Goal: Task Accomplishment & Management: Use online tool/utility

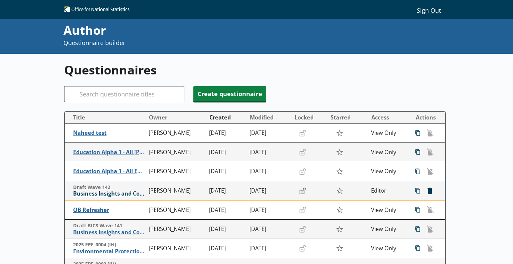
click at [108, 193] on span "Business Insights and Conditions Survey (BICS)" at bounding box center [109, 194] width 72 height 7
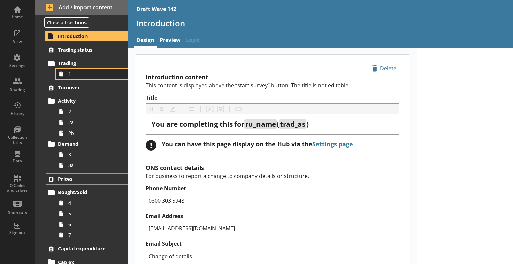
click at [77, 72] on span "1" at bounding box center [94, 74] width 50 height 6
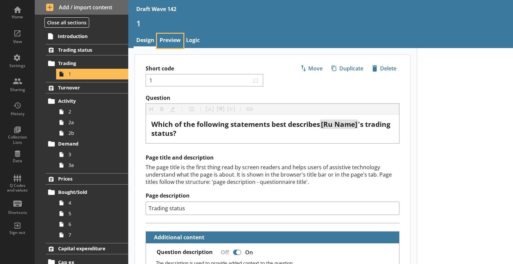
click at [163, 40] on link "Preview" at bounding box center [170, 41] width 26 height 14
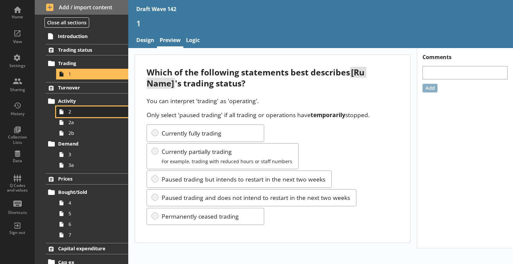
click at [82, 112] on span "2" at bounding box center [94, 112] width 50 height 6
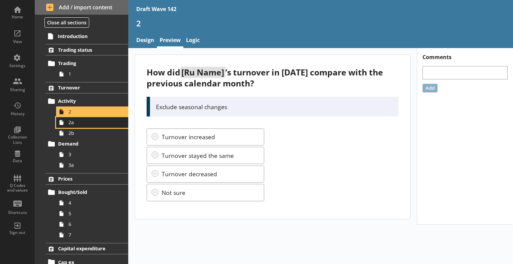
click at [84, 122] on span "2a" at bounding box center [94, 122] width 50 height 6
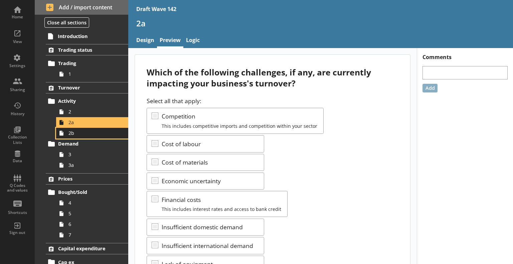
click at [75, 132] on span "2b" at bounding box center [94, 133] width 50 height 6
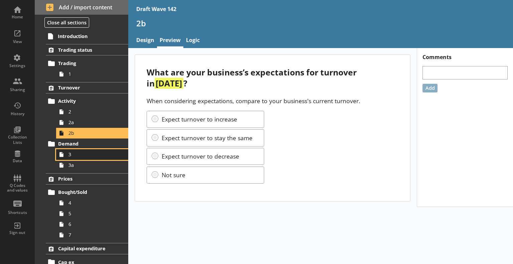
click at [97, 152] on span "3" at bounding box center [94, 154] width 50 height 6
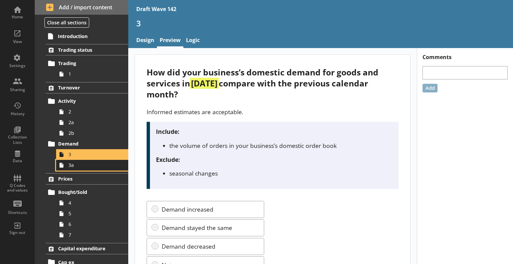
click at [90, 164] on span "3a" at bounding box center [94, 165] width 50 height 6
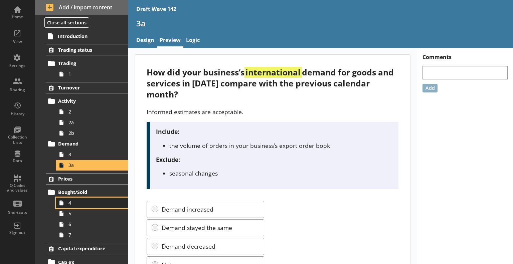
click at [80, 200] on span "4" at bounding box center [94, 203] width 50 height 6
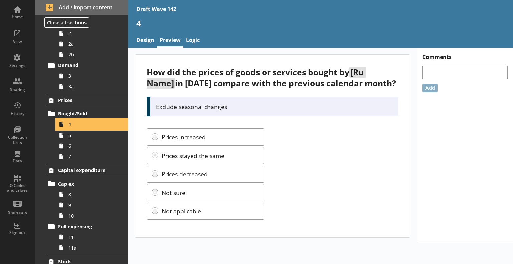
scroll to position [134, 0]
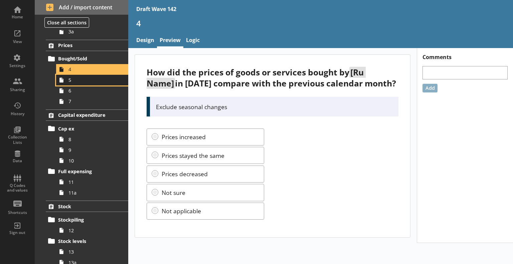
click at [96, 84] on link "5" at bounding box center [92, 80] width 72 height 11
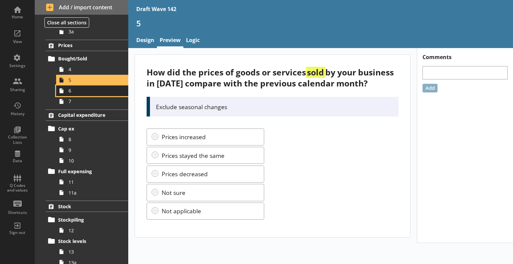
click at [76, 94] on link "6" at bounding box center [92, 91] width 72 height 11
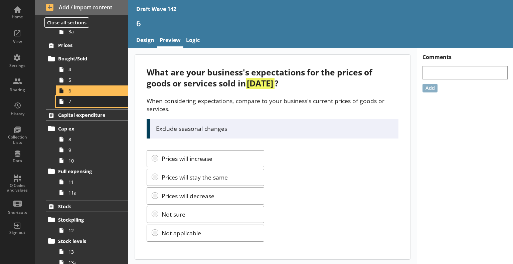
click at [86, 98] on span "7" at bounding box center [94, 101] width 50 height 6
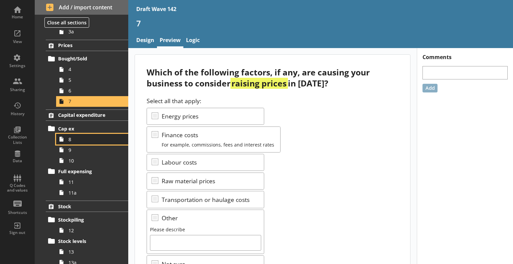
click at [80, 139] on span "8" at bounding box center [94, 139] width 50 height 6
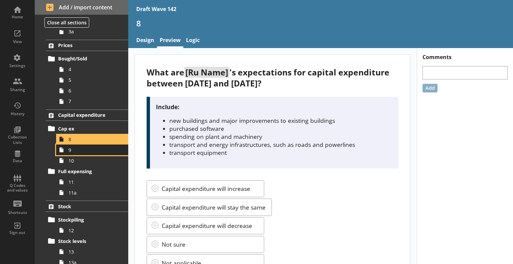
click at [81, 151] on span "9" at bounding box center [94, 150] width 50 height 6
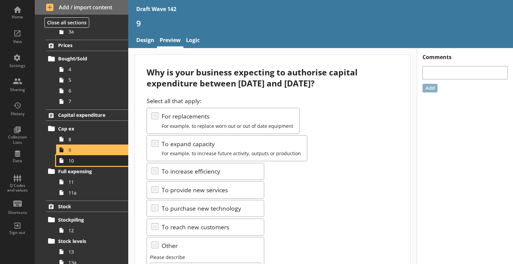
click at [87, 159] on span "10" at bounding box center [94, 161] width 50 height 6
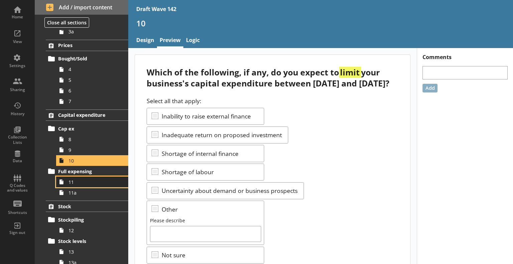
click at [79, 185] on link "11" at bounding box center [92, 182] width 72 height 11
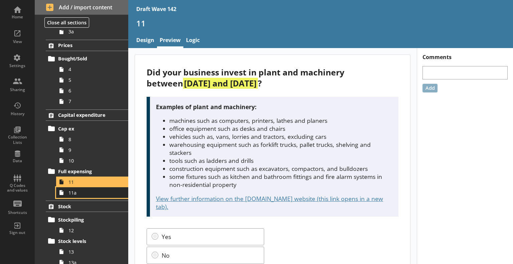
click at [89, 193] on span "11a" at bounding box center [94, 193] width 50 height 6
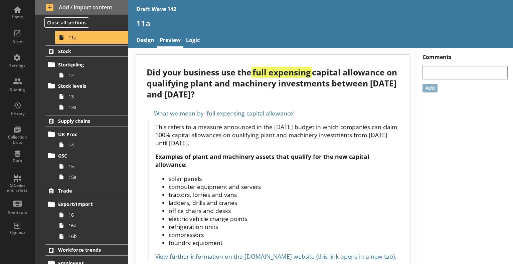
scroll to position [301, 0]
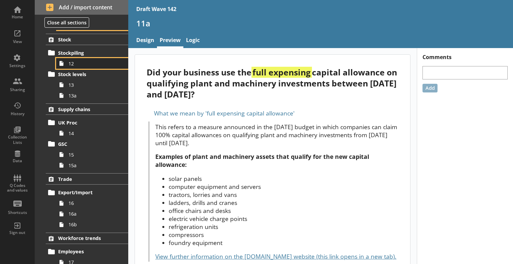
click at [91, 64] on span "12" at bounding box center [94, 63] width 50 height 6
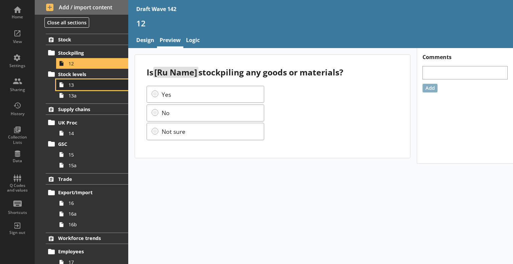
click at [94, 85] on span "13" at bounding box center [94, 85] width 50 height 6
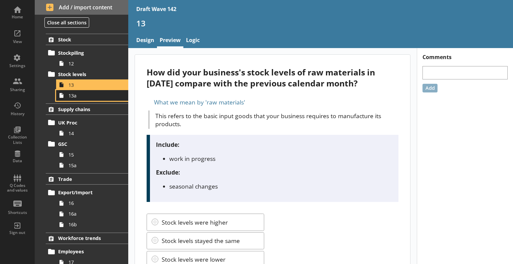
click at [93, 95] on span "13a" at bounding box center [94, 96] width 50 height 6
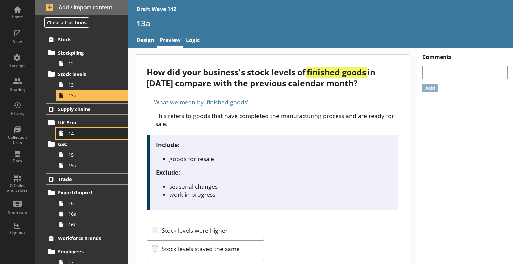
click at [79, 133] on span "14" at bounding box center [94, 133] width 50 height 6
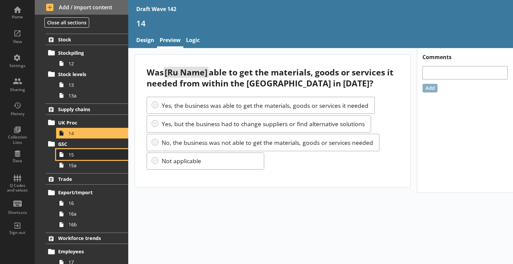
click at [96, 155] on span "15" at bounding box center [94, 155] width 50 height 6
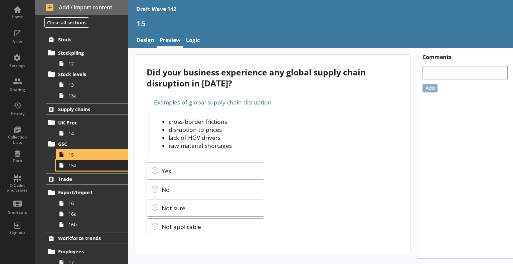
click at [81, 166] on span "15a" at bounding box center [94, 165] width 50 height 6
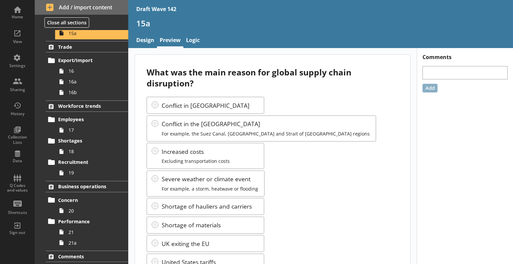
scroll to position [434, 0]
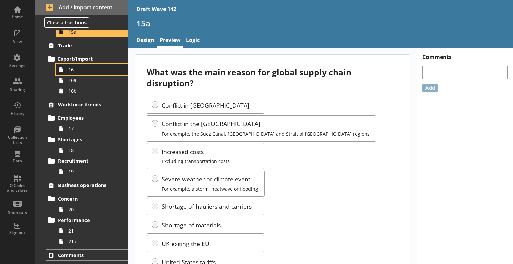
click at [82, 68] on span "16" at bounding box center [94, 70] width 50 height 6
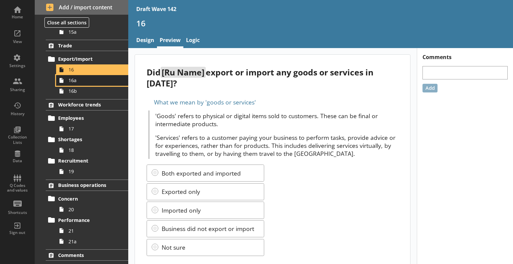
click at [91, 82] on span "16a" at bounding box center [94, 80] width 50 height 6
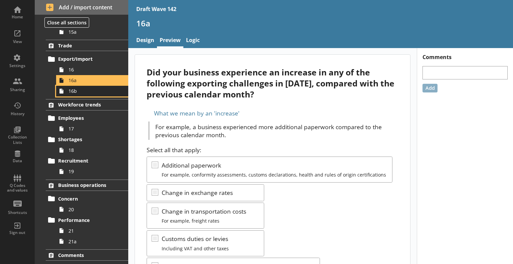
click at [92, 90] on span "16b" at bounding box center [94, 91] width 50 height 6
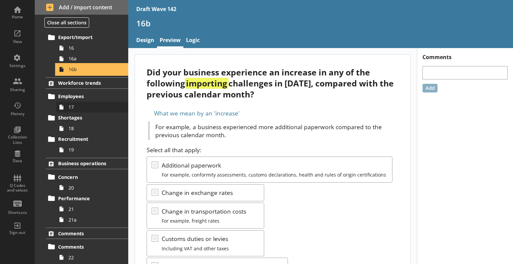
scroll to position [470, 0]
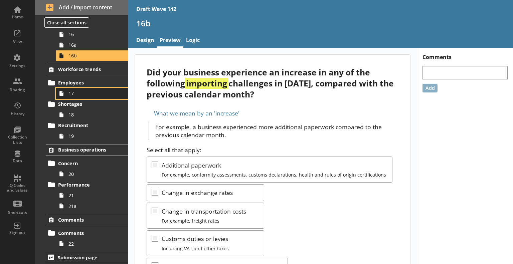
click at [82, 92] on span "17" at bounding box center [94, 93] width 50 height 6
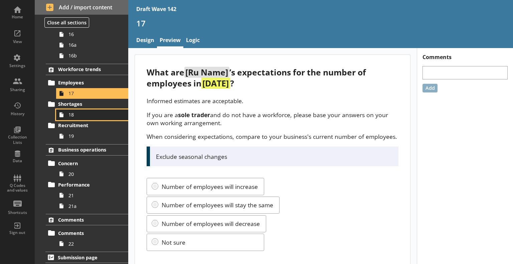
click at [65, 113] on icon at bounding box center [61, 115] width 11 height 11
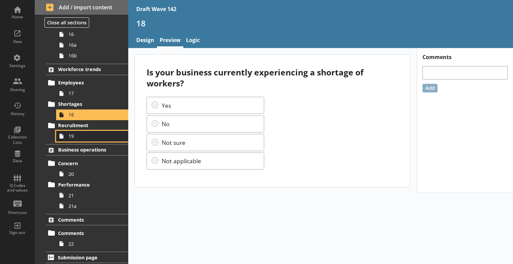
click at [88, 137] on span "19" at bounding box center [94, 136] width 50 height 6
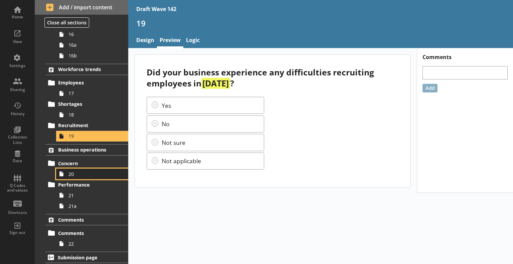
click at [75, 175] on span "20" at bounding box center [94, 174] width 50 height 6
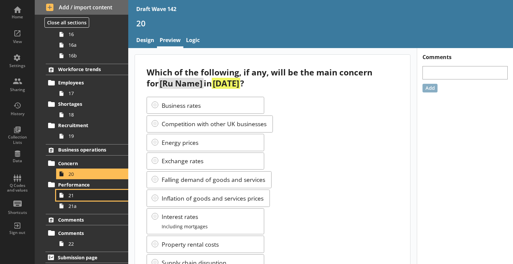
click at [75, 194] on span "21" at bounding box center [94, 196] width 50 height 6
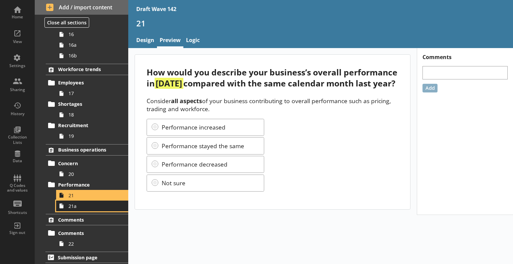
click at [69, 206] on span "21a" at bounding box center [94, 206] width 50 height 6
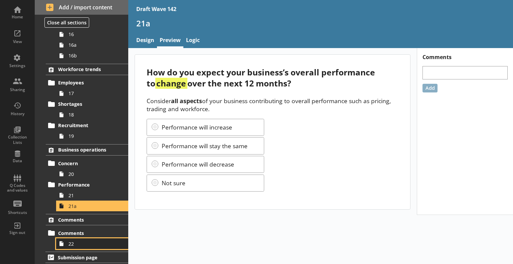
click at [88, 241] on span "22" at bounding box center [94, 244] width 50 height 6
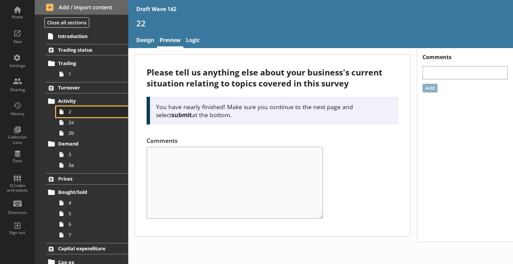
click at [76, 108] on link "2" at bounding box center [92, 112] width 72 height 11
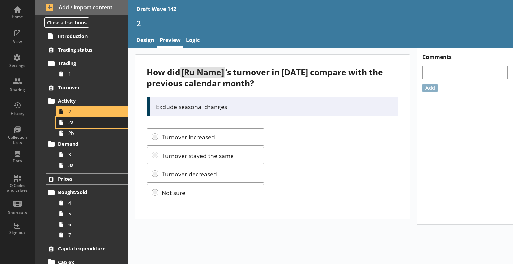
click at [77, 123] on span "2a" at bounding box center [94, 122] width 50 height 6
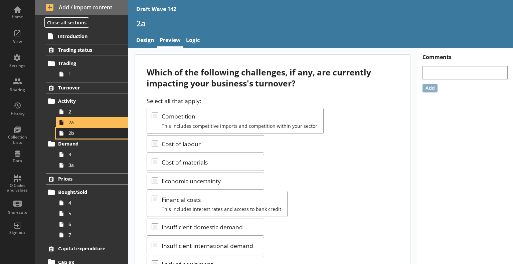
click at [79, 131] on span "2b" at bounding box center [94, 133] width 50 height 6
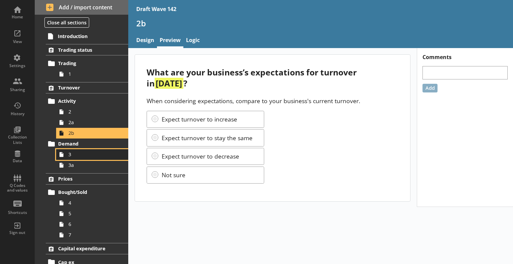
click at [87, 156] on span "3" at bounding box center [94, 154] width 50 height 6
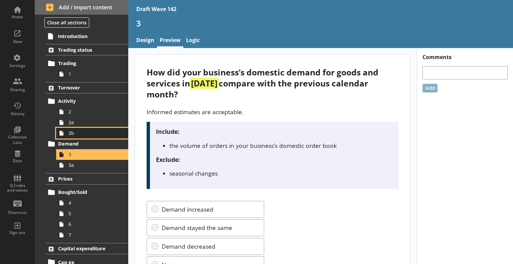
click at [68, 134] on link "2b" at bounding box center [92, 133] width 72 height 11
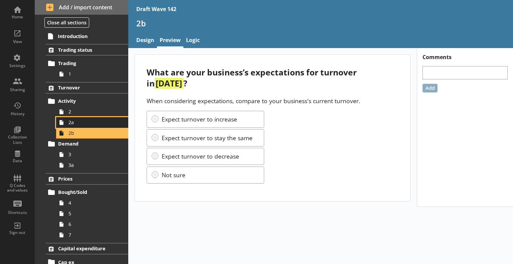
click at [67, 124] on link "2a" at bounding box center [92, 122] width 72 height 11
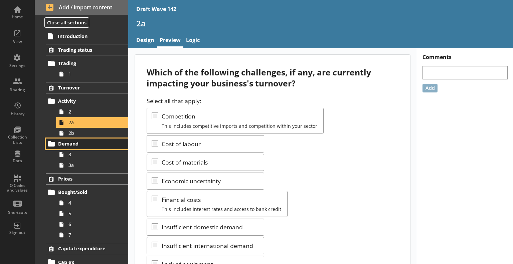
click at [77, 139] on link "Demand" at bounding box center [87, 144] width 83 height 11
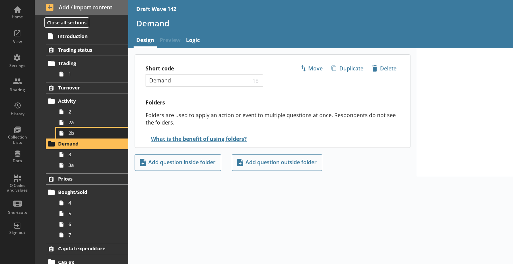
click at [76, 134] on span "2b" at bounding box center [94, 133] width 50 height 6
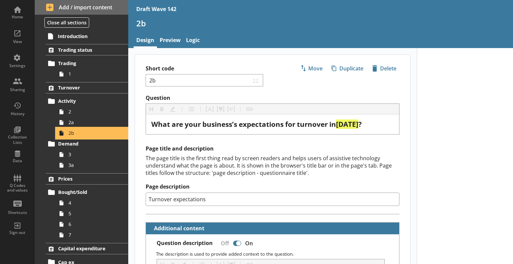
type textarea "x"
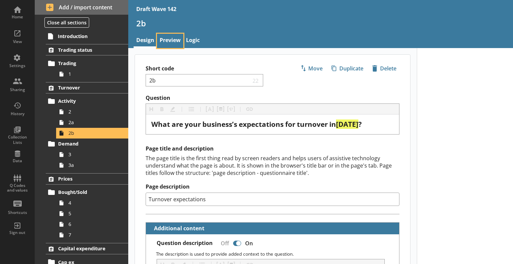
click at [167, 44] on link "Preview" at bounding box center [170, 41] width 26 height 14
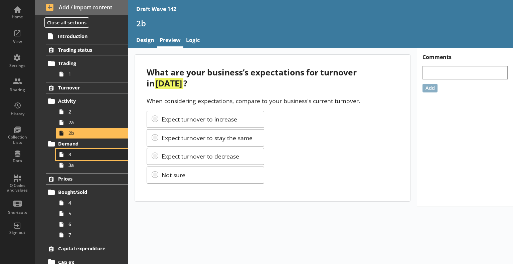
click at [86, 156] on span "3" at bounding box center [94, 154] width 50 height 6
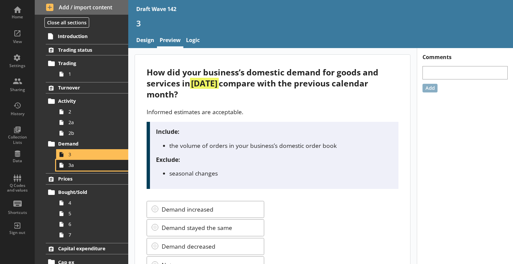
click at [83, 164] on span "3a" at bounding box center [94, 165] width 50 height 6
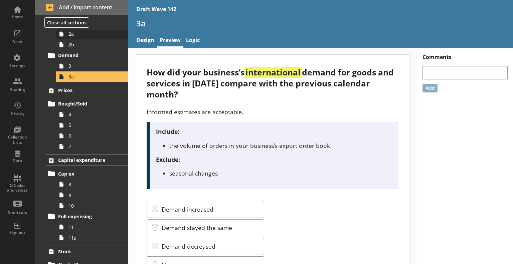
scroll to position [100, 0]
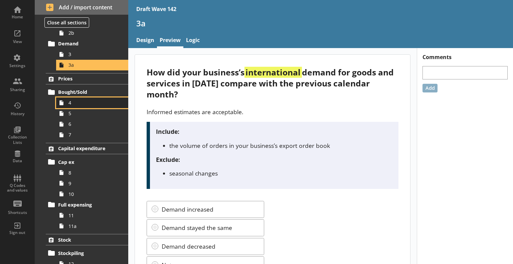
click at [75, 107] on link "4" at bounding box center [92, 103] width 72 height 11
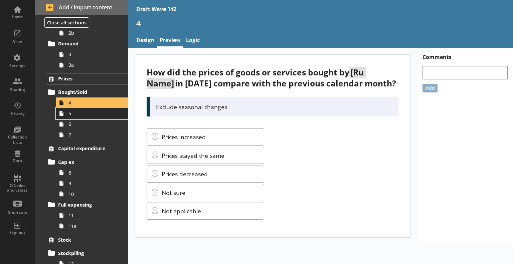
click at [93, 115] on span "5" at bounding box center [94, 113] width 50 height 6
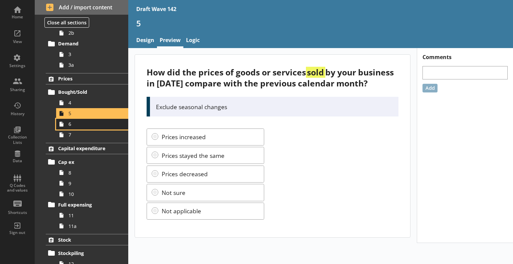
click at [101, 126] on span "6" at bounding box center [94, 124] width 50 height 6
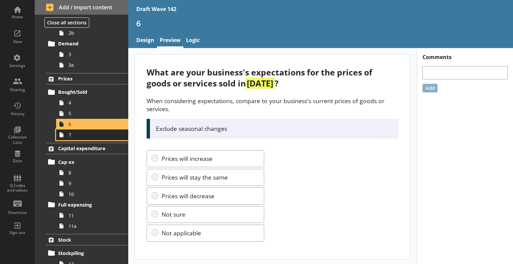
click at [95, 134] on span "7" at bounding box center [94, 135] width 50 height 6
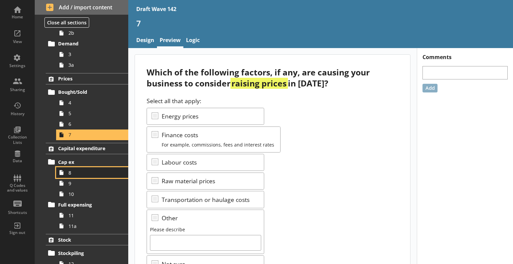
click at [81, 174] on span "8" at bounding box center [94, 173] width 50 height 6
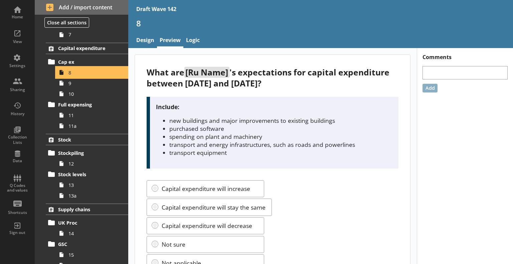
scroll to position [234, 0]
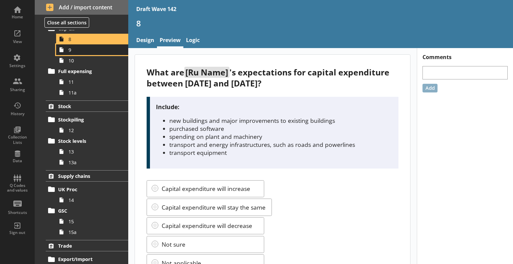
click at [76, 49] on span "9" at bounding box center [94, 50] width 50 height 6
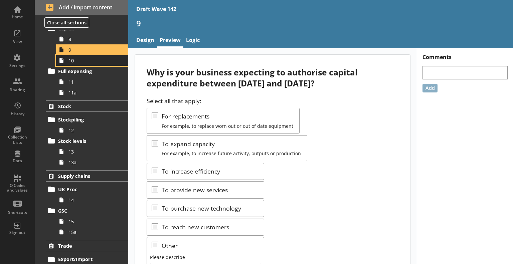
click at [100, 61] on span "10" at bounding box center [94, 60] width 50 height 6
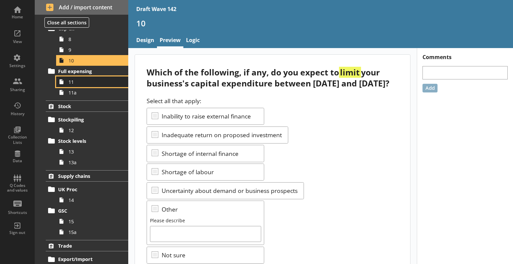
click at [68, 81] on link "11" at bounding box center [92, 82] width 72 height 11
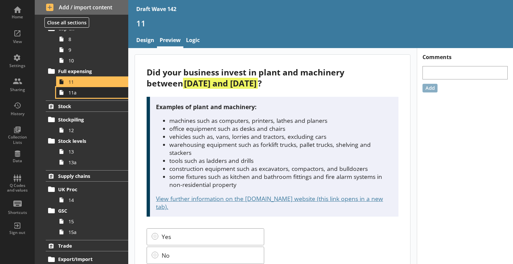
click at [99, 93] on span "11a" at bounding box center [94, 93] width 50 height 6
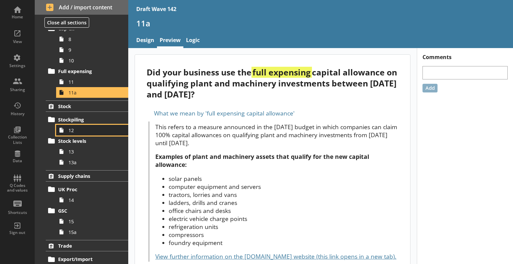
click at [83, 131] on span "12" at bounding box center [94, 130] width 50 height 6
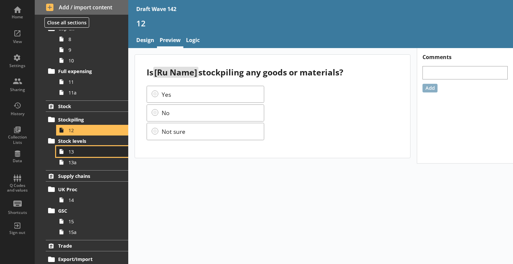
click at [76, 147] on link "13" at bounding box center [92, 151] width 72 height 11
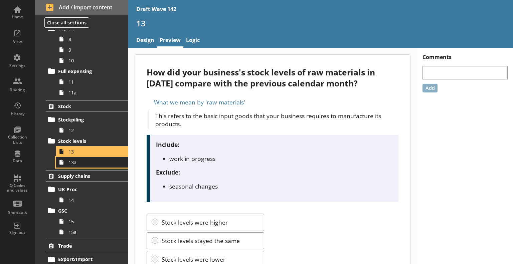
click at [95, 163] on span "13a" at bounding box center [94, 162] width 50 height 6
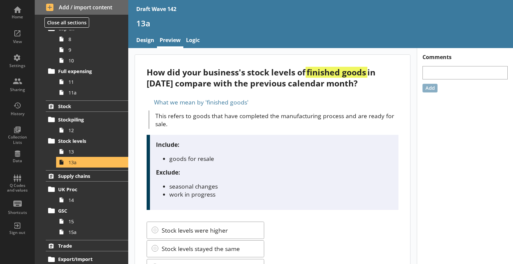
drag, startPoint x: 147, startPoint y: 72, endPoint x: 178, endPoint y: 95, distance: 38.8
click at [178, 89] on div "How did your business's stock levels of finished goods in [DATE] compare with t…" at bounding box center [273, 78] width 252 height 22
click at [203, 104] on div "How did your business's stock levels of finished goods in [DATE] compare with t…" at bounding box center [272, 193] width 275 height 276
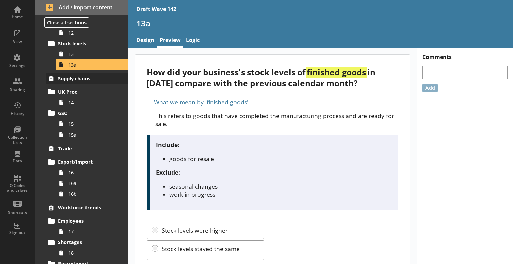
scroll to position [334, 0]
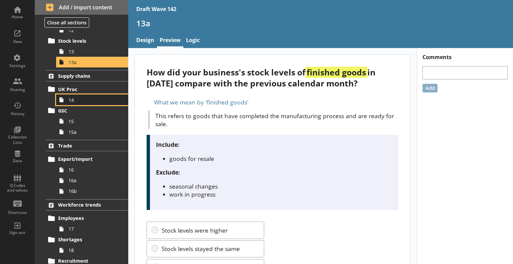
click at [87, 99] on span "14" at bounding box center [94, 100] width 50 height 6
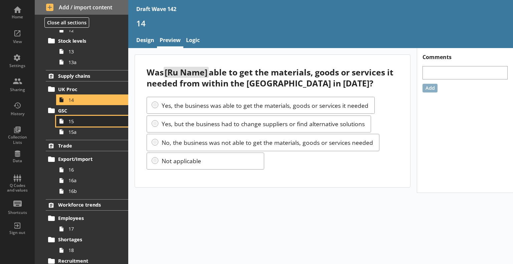
click at [72, 124] on link "15" at bounding box center [92, 121] width 72 height 11
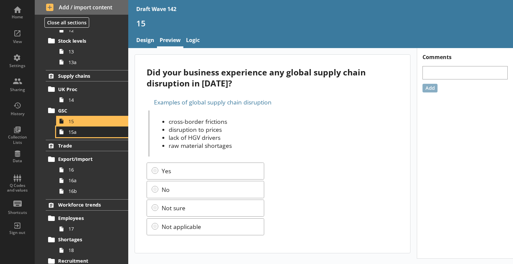
click at [100, 132] on span "15a" at bounding box center [94, 132] width 50 height 6
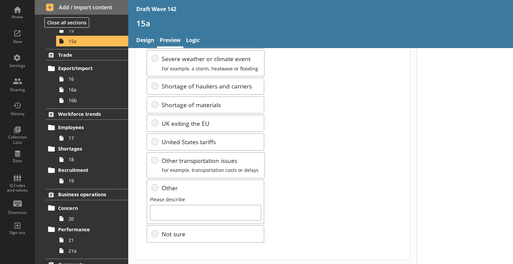
scroll to position [436, 0]
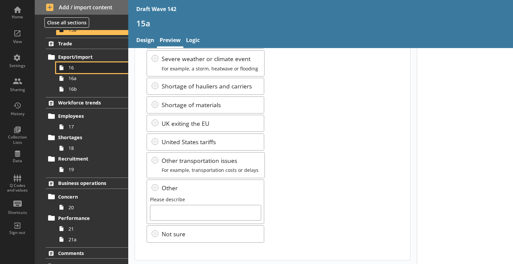
click at [85, 69] on span "16" at bounding box center [94, 68] width 50 height 6
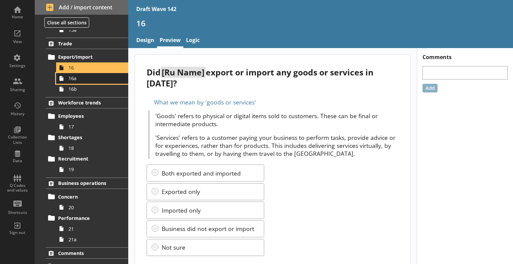
click at [83, 80] on span "16a" at bounding box center [94, 78] width 50 height 6
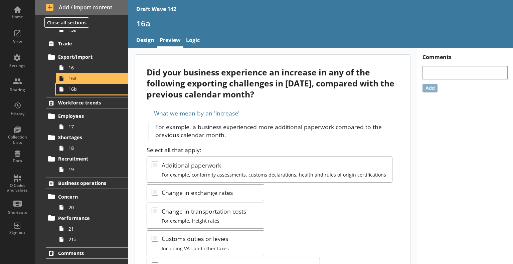
click at [78, 87] on span "16b" at bounding box center [94, 89] width 50 height 6
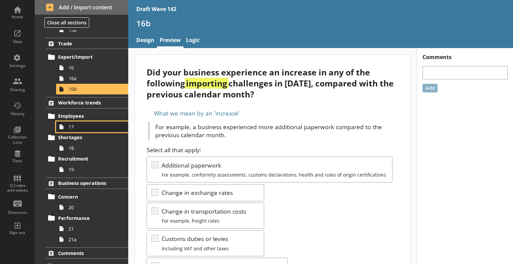
click at [69, 126] on span "17" at bounding box center [94, 127] width 50 height 6
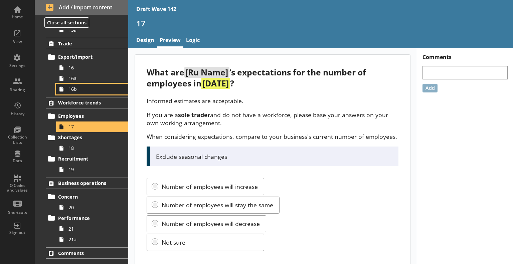
click at [88, 90] on span "16b" at bounding box center [94, 89] width 50 height 6
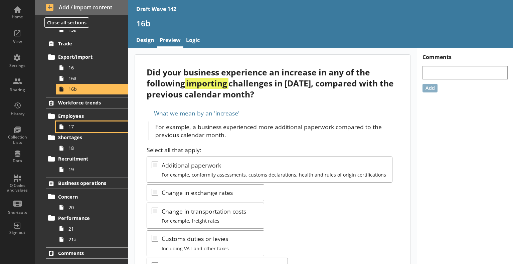
click at [75, 125] on span "17" at bounding box center [94, 127] width 50 height 6
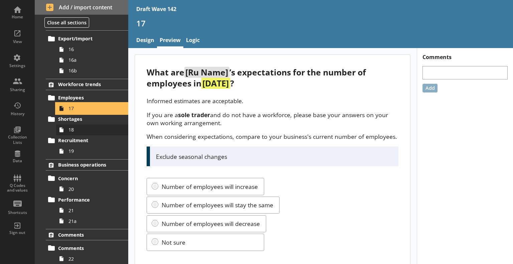
scroll to position [470, 0]
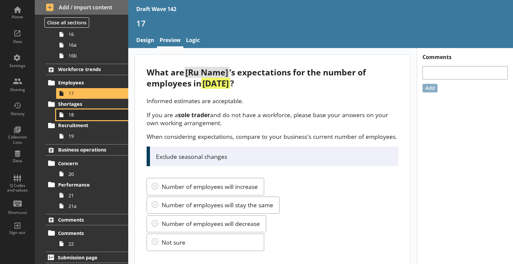
click at [88, 112] on span "18" at bounding box center [94, 115] width 50 height 6
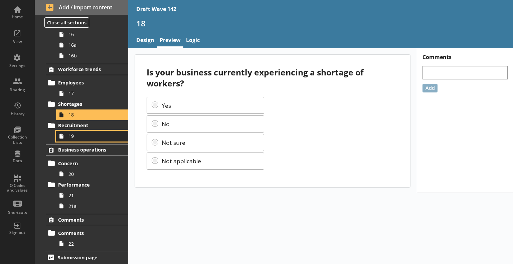
click at [99, 137] on span "19" at bounding box center [94, 136] width 50 height 6
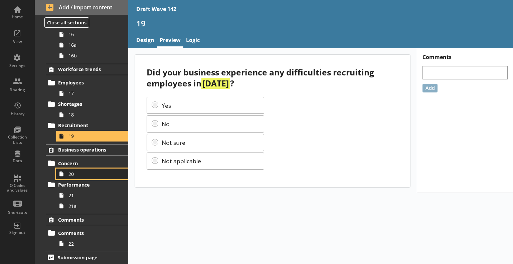
click at [89, 172] on span "20" at bounding box center [94, 174] width 50 height 6
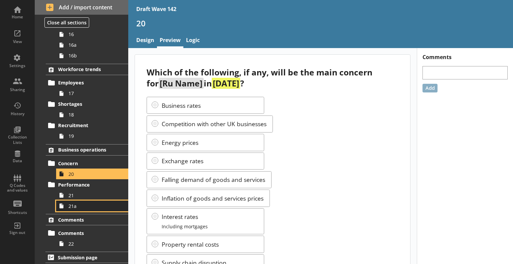
click at [82, 201] on link "21a" at bounding box center [92, 206] width 72 height 11
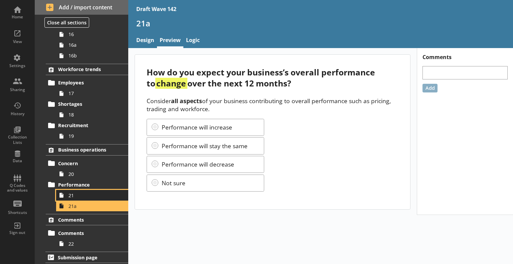
click at [83, 193] on span "21" at bounding box center [94, 196] width 50 height 6
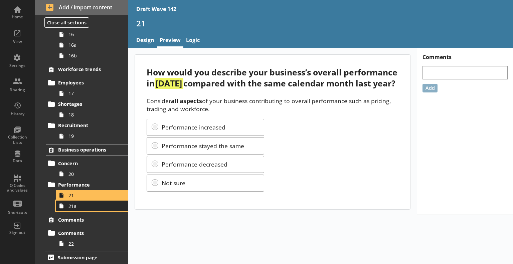
click at [82, 207] on span "21a" at bounding box center [94, 206] width 50 height 6
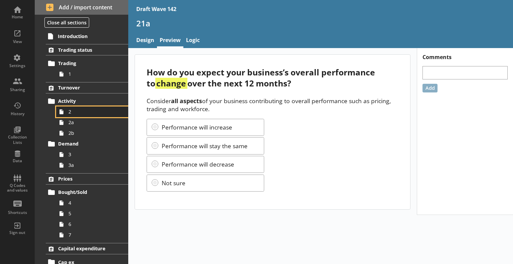
click at [74, 109] on span "2" at bounding box center [94, 112] width 50 height 6
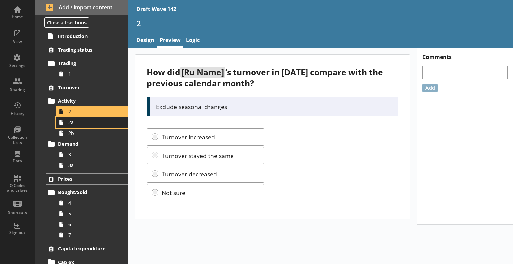
click at [72, 121] on span "2a" at bounding box center [94, 122] width 50 height 6
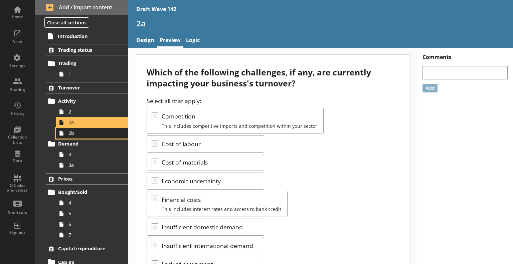
click at [94, 135] on span "2b" at bounding box center [94, 133] width 50 height 6
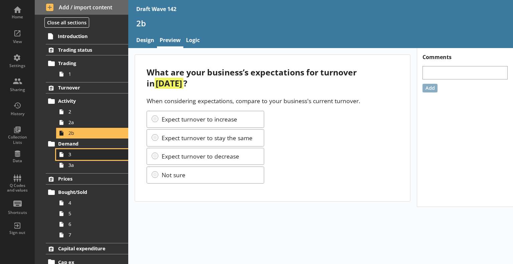
click at [82, 157] on span "3" at bounding box center [94, 154] width 50 height 6
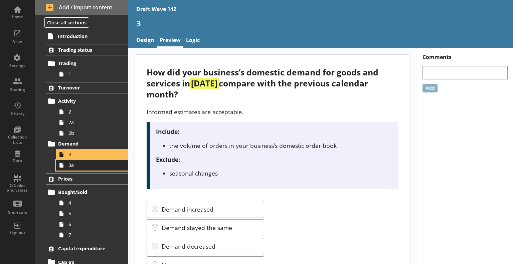
click at [86, 169] on link "3a" at bounding box center [92, 165] width 72 height 11
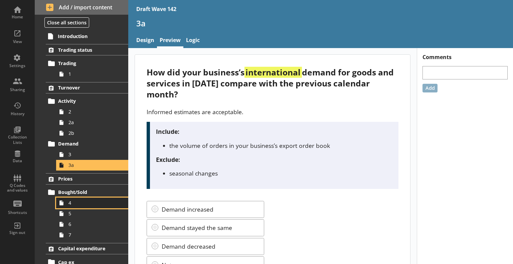
click at [74, 200] on span "4" at bounding box center [94, 203] width 50 height 6
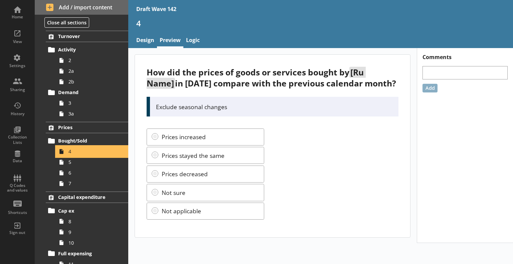
scroll to position [100, 0]
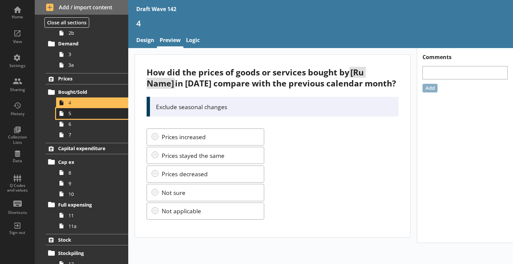
click at [78, 115] on span "5" at bounding box center [94, 113] width 50 height 6
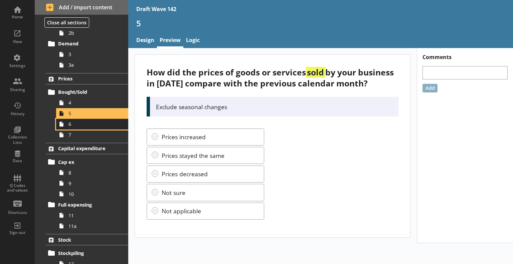
click at [76, 124] on span "6" at bounding box center [94, 124] width 50 height 6
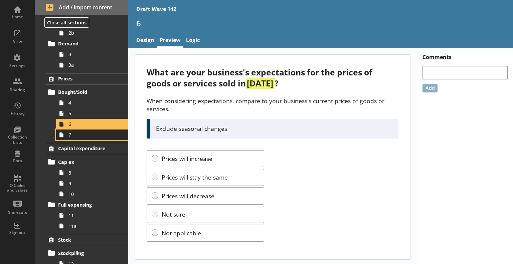
click at [74, 133] on span "7" at bounding box center [94, 135] width 50 height 6
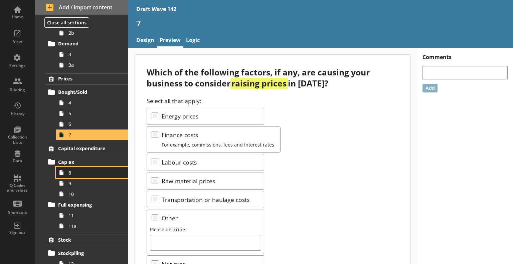
click at [78, 173] on span "8" at bounding box center [94, 173] width 50 height 6
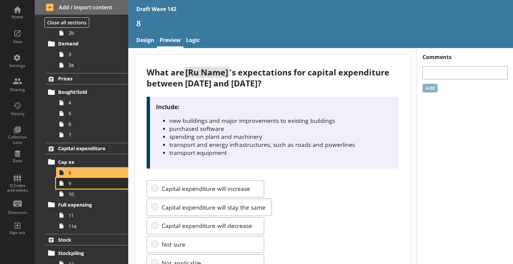
click at [85, 185] on span "9" at bounding box center [94, 183] width 50 height 6
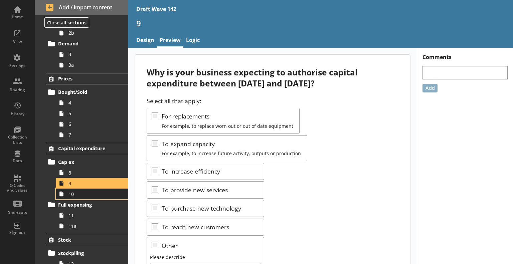
click at [102, 196] on span "10" at bounding box center [94, 194] width 50 height 6
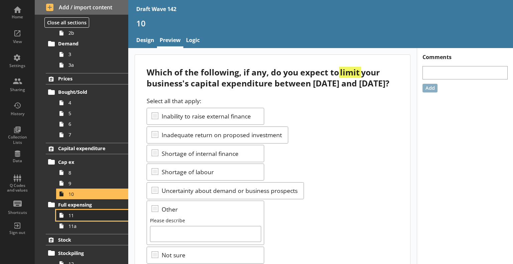
click at [98, 213] on span "11" at bounding box center [94, 216] width 50 height 6
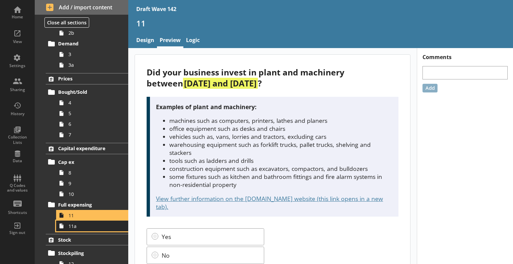
click at [90, 224] on span "11a" at bounding box center [94, 226] width 50 height 6
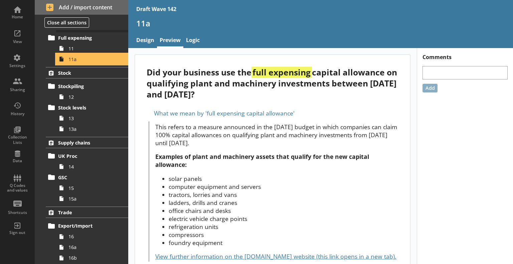
scroll to position [301, 0]
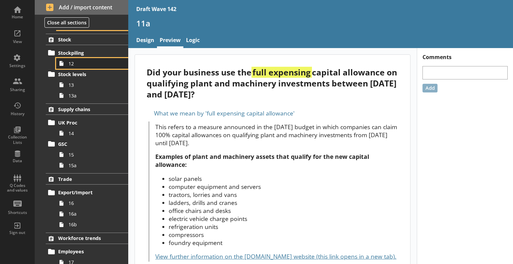
click at [72, 63] on span "12" at bounding box center [94, 63] width 50 height 6
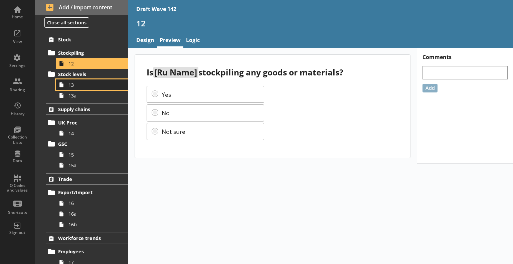
click at [92, 88] on link "13" at bounding box center [92, 85] width 72 height 11
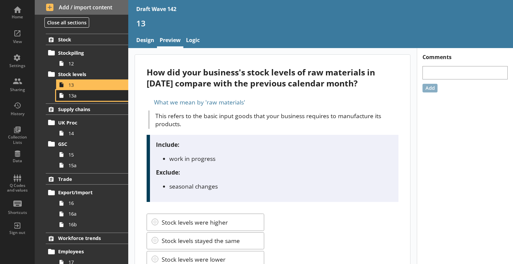
click at [96, 93] on span "13a" at bounding box center [94, 96] width 50 height 6
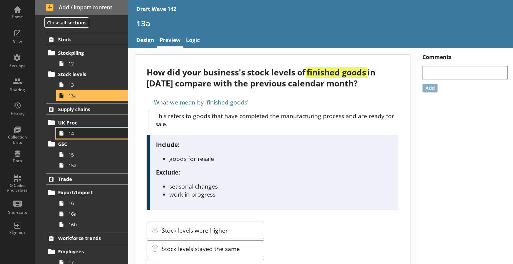
click at [71, 136] on span "14" at bounding box center [94, 133] width 50 height 6
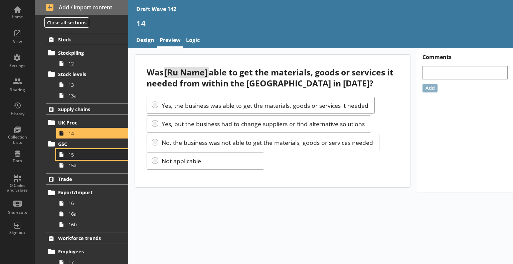
click at [93, 152] on span "15" at bounding box center [94, 155] width 50 height 6
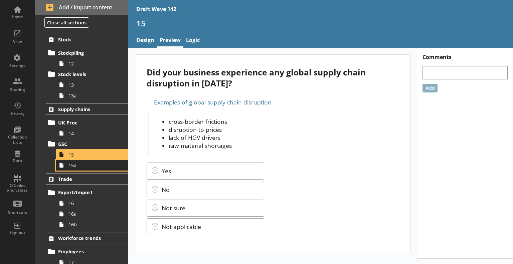
click at [96, 165] on span "15a" at bounding box center [94, 165] width 50 height 6
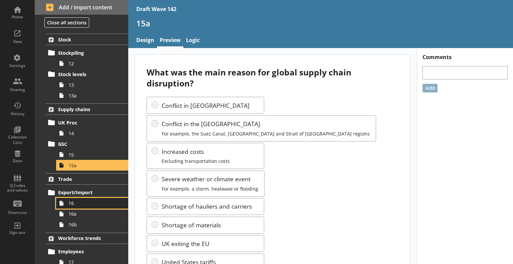
click at [80, 205] on span "16" at bounding box center [94, 203] width 50 height 6
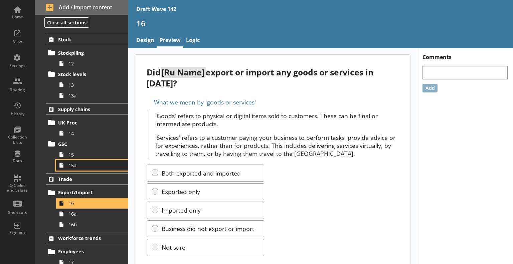
click at [79, 168] on link "15a" at bounding box center [92, 165] width 72 height 11
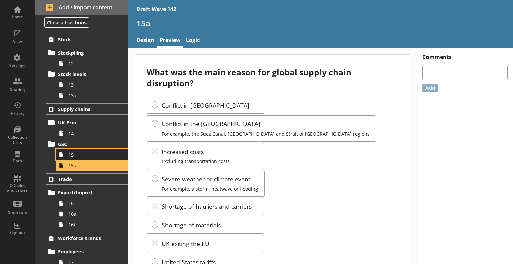
click at [85, 153] on span "15" at bounding box center [94, 155] width 50 height 6
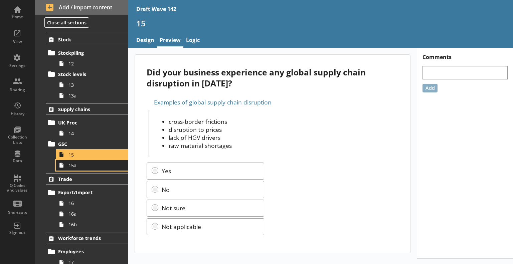
click at [82, 166] on span "15a" at bounding box center [94, 165] width 50 height 6
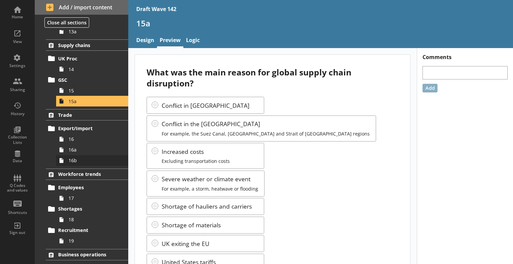
scroll to position [470, 0]
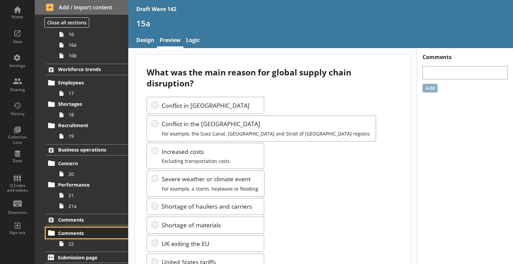
click at [90, 232] on span "Comments" at bounding box center [87, 233] width 58 height 6
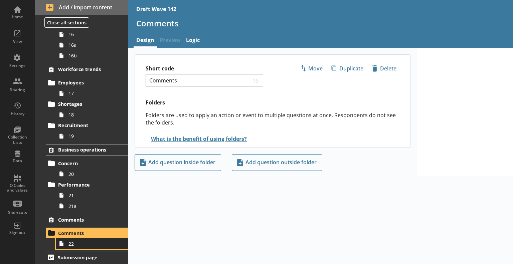
click at [75, 245] on span "22" at bounding box center [94, 244] width 50 height 6
